Goal: Navigation & Orientation: Find specific page/section

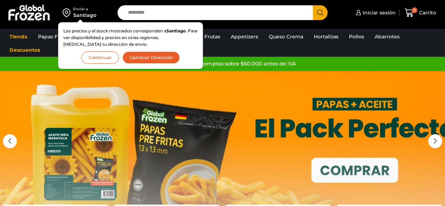
click at [93, 57] on button "Continuar" at bounding box center [100, 57] width 38 height 12
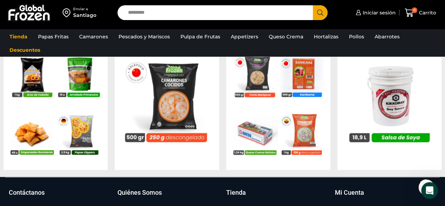
scroll to position [738, 0]
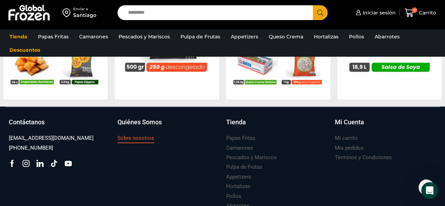
click at [137, 137] on h3 "Sobre nosotros" at bounding box center [135, 137] width 37 height 7
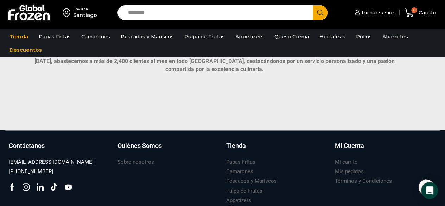
scroll to position [563, 0]
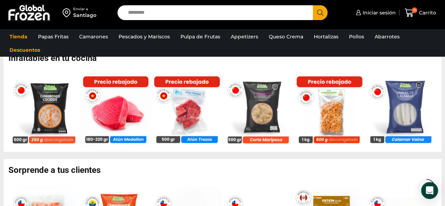
scroll to position [422, 0]
